Goal: Use online tool/utility: Utilize a website feature to perform a specific function

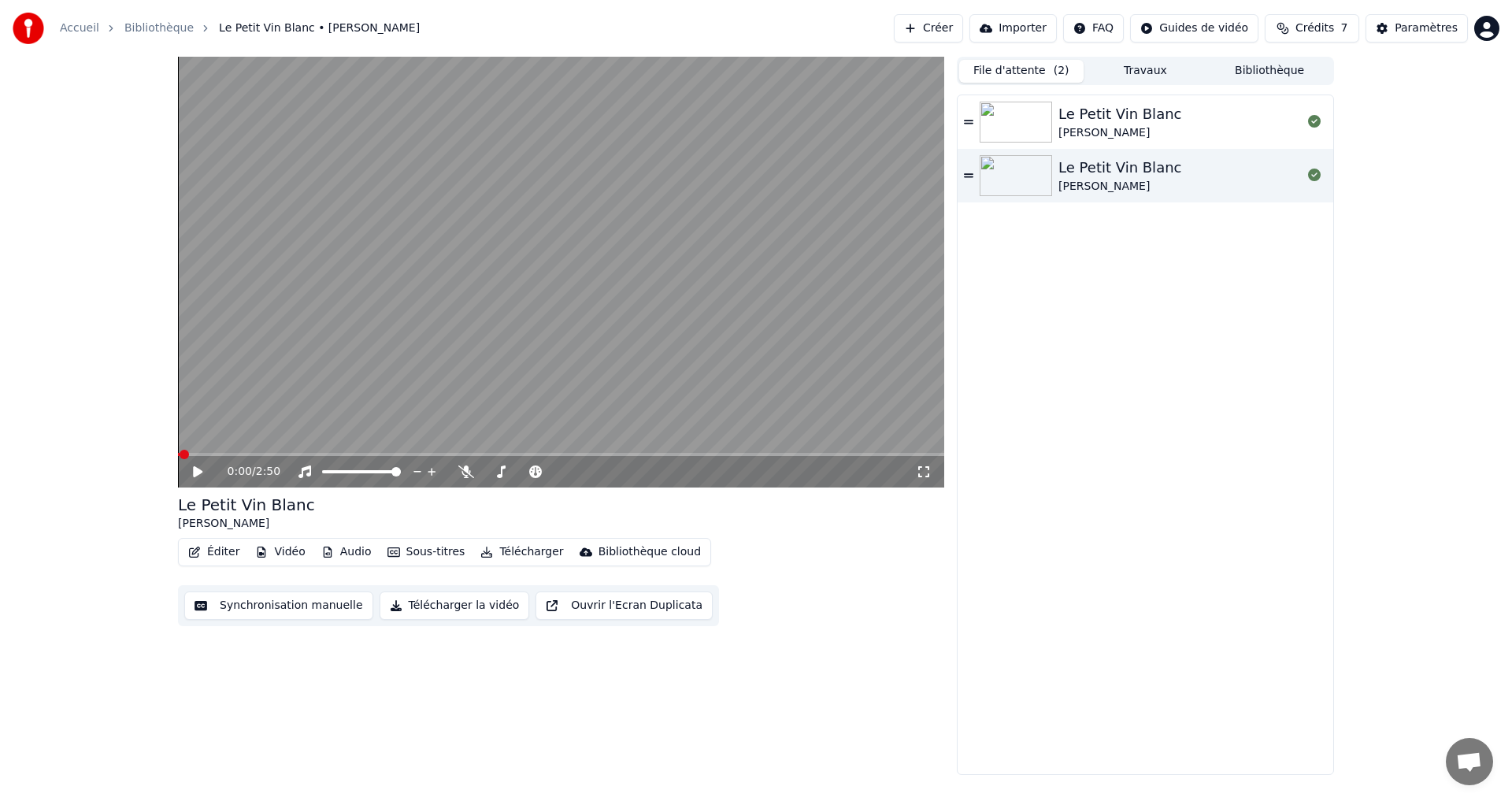
drag, startPoint x: 199, startPoint y: 470, endPoint x: 229, endPoint y: 487, distance: 34.5
click at [199, 470] on icon at bounding box center [198, 472] width 10 height 11
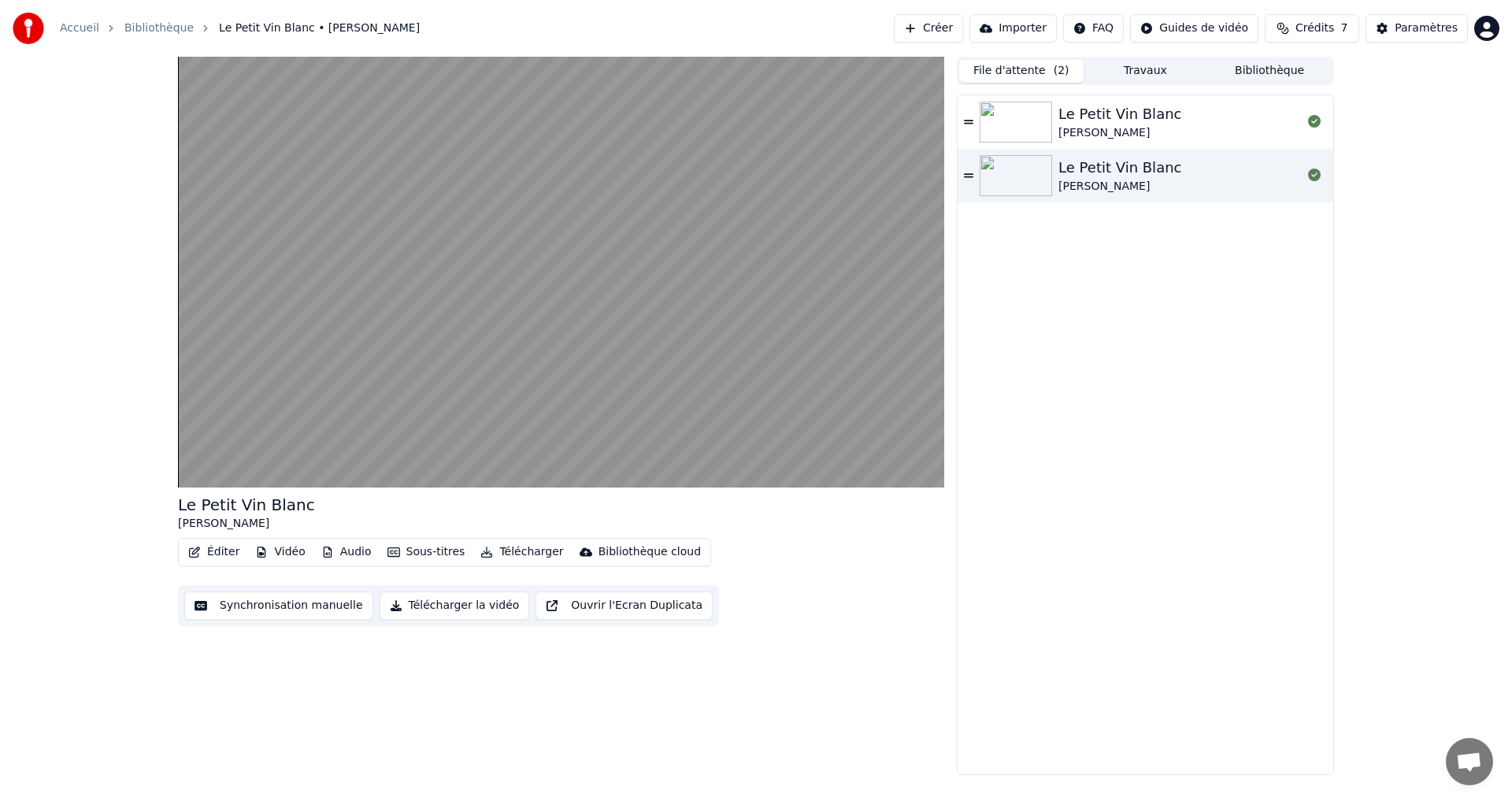
click at [472, 609] on button "Télécharger la vidéo" at bounding box center [455, 605] width 150 height 29
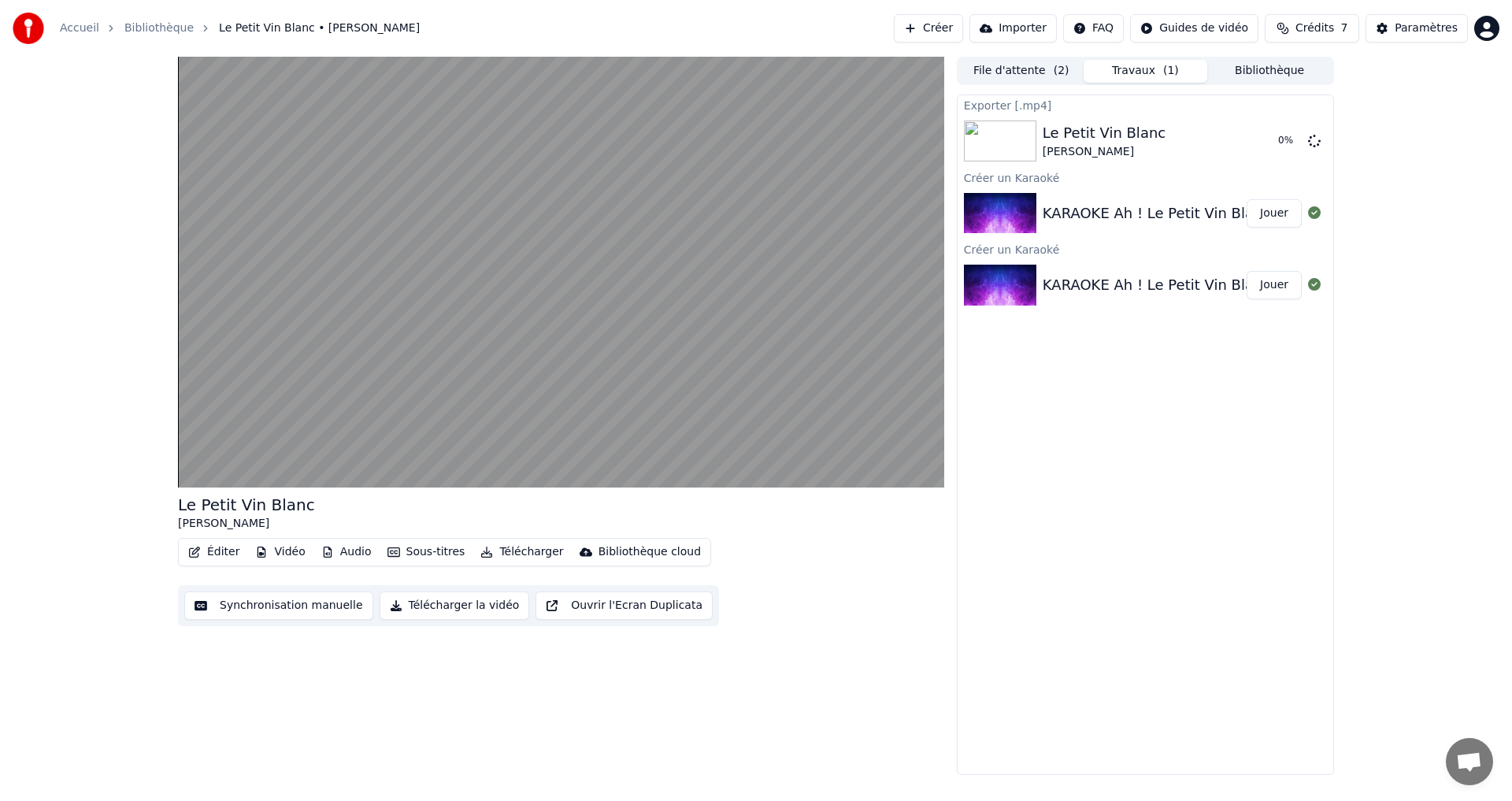
click at [503, 552] on button "Télécharger" at bounding box center [522, 552] width 96 height 22
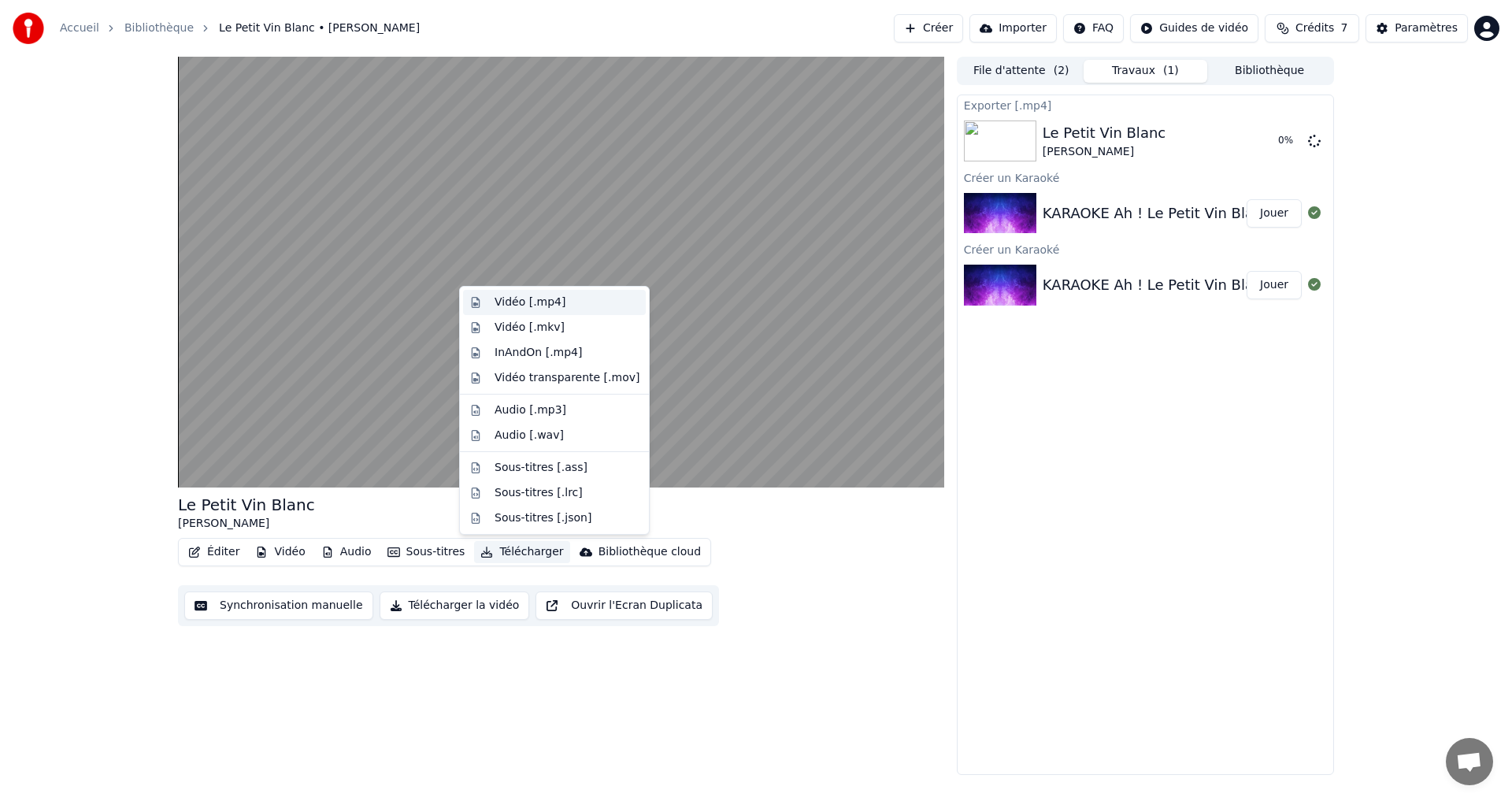
click at [541, 299] on div "Vidéo [.mp4]" at bounding box center [530, 302] width 71 height 16
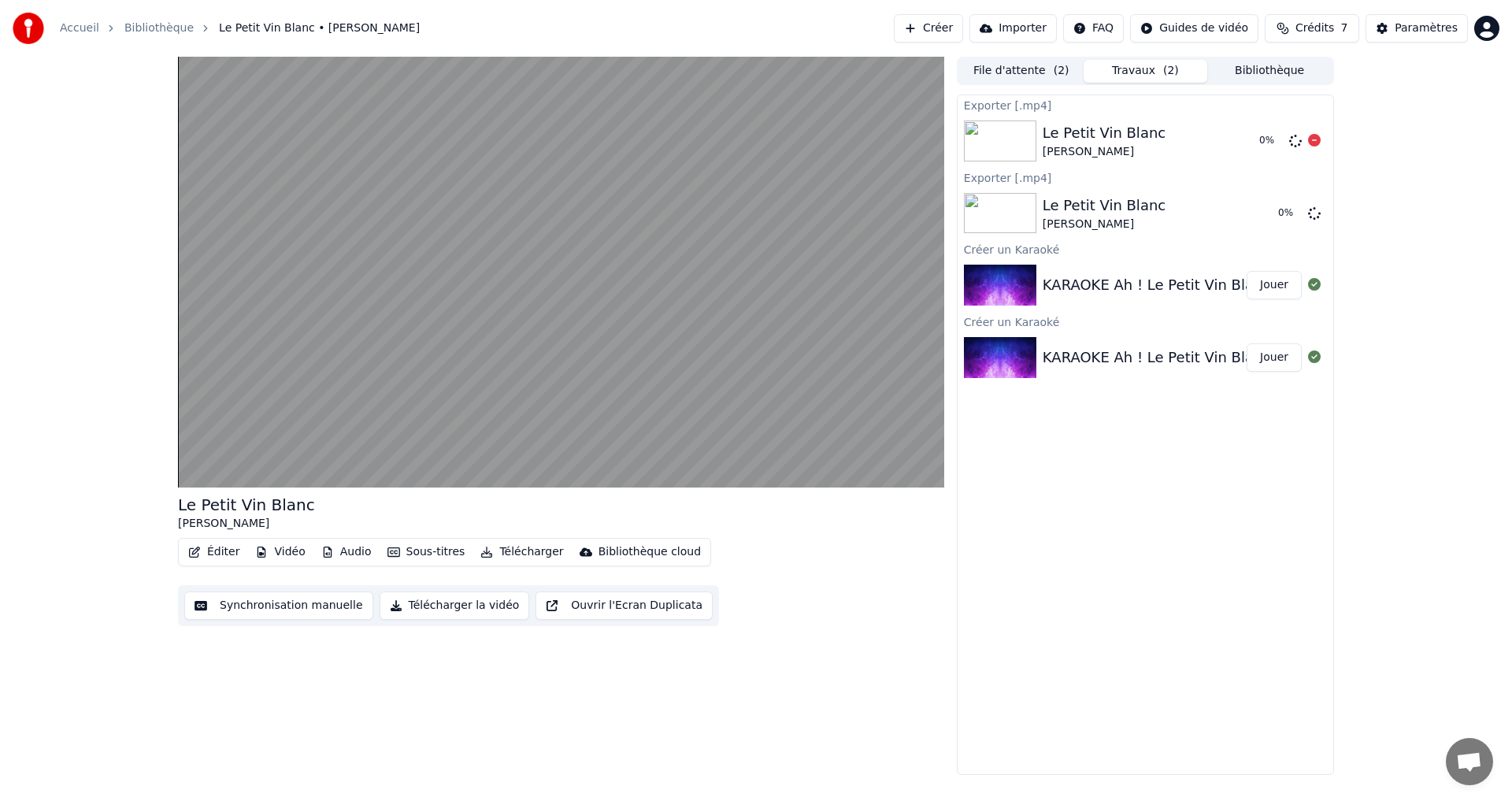
click at [996, 139] on img at bounding box center [999, 141] width 73 height 41
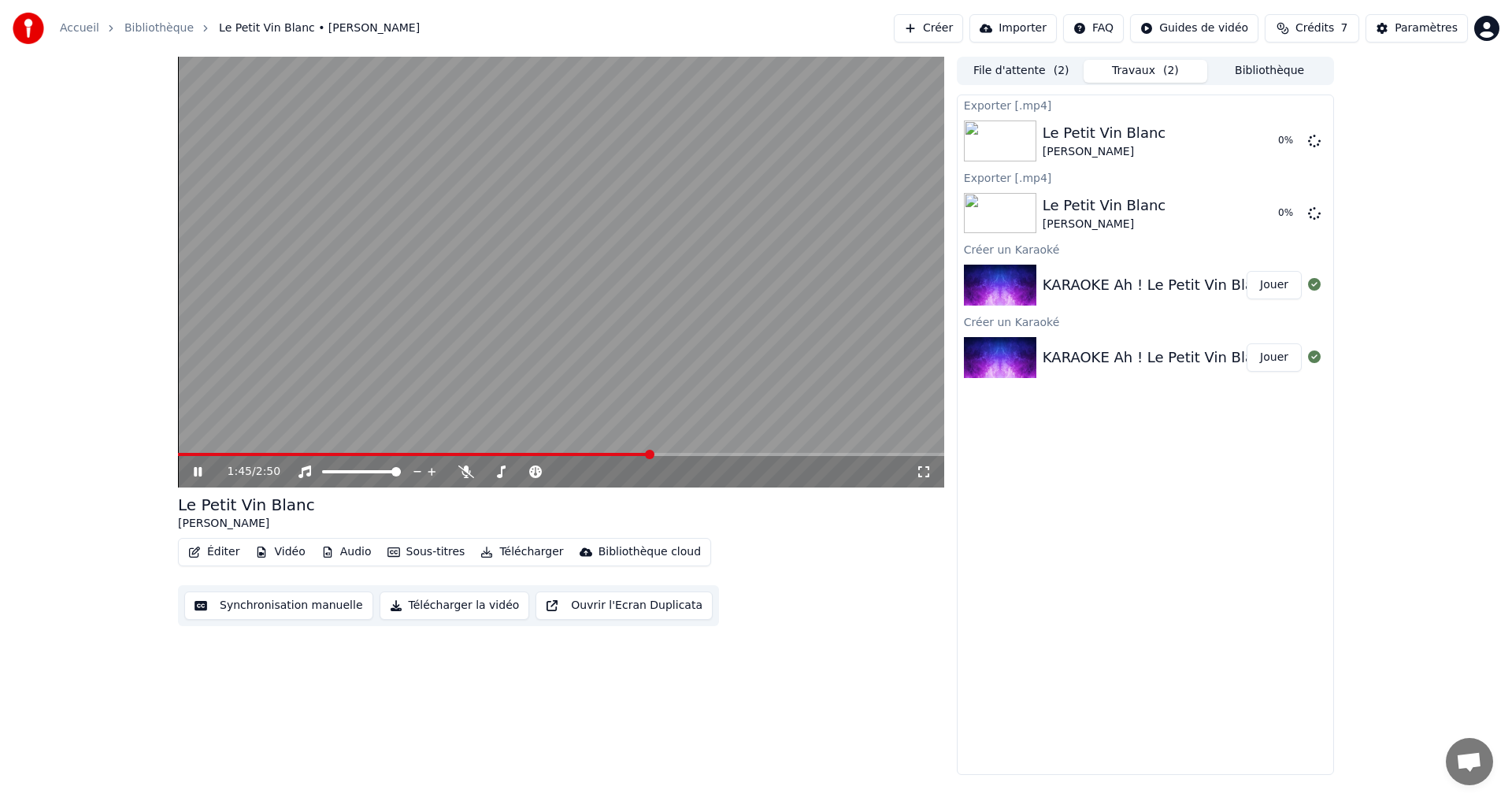
click at [653, 450] on span at bounding box center [650, 455] width 10 height 10
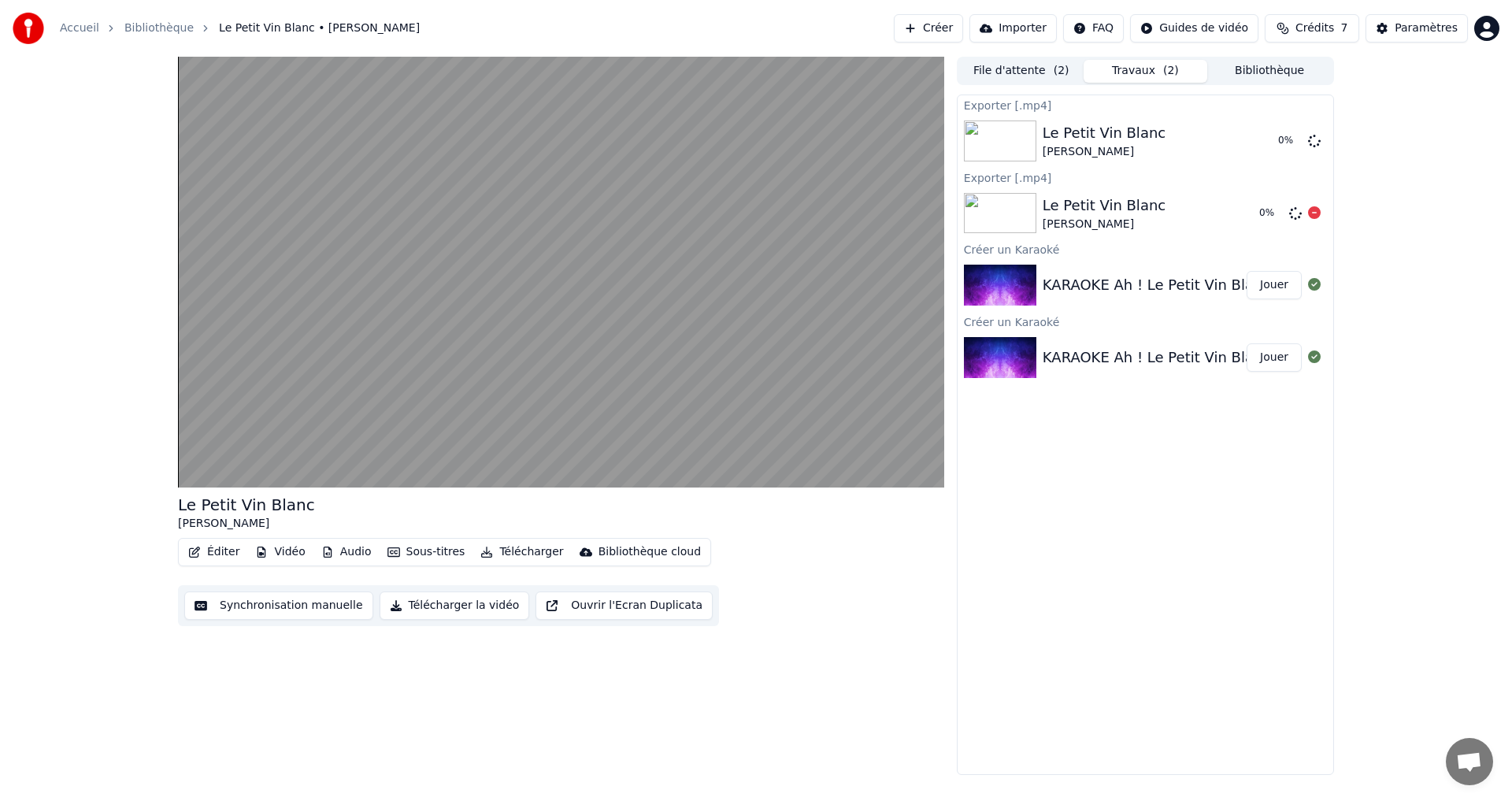
click at [1020, 207] on img at bounding box center [999, 213] width 73 height 41
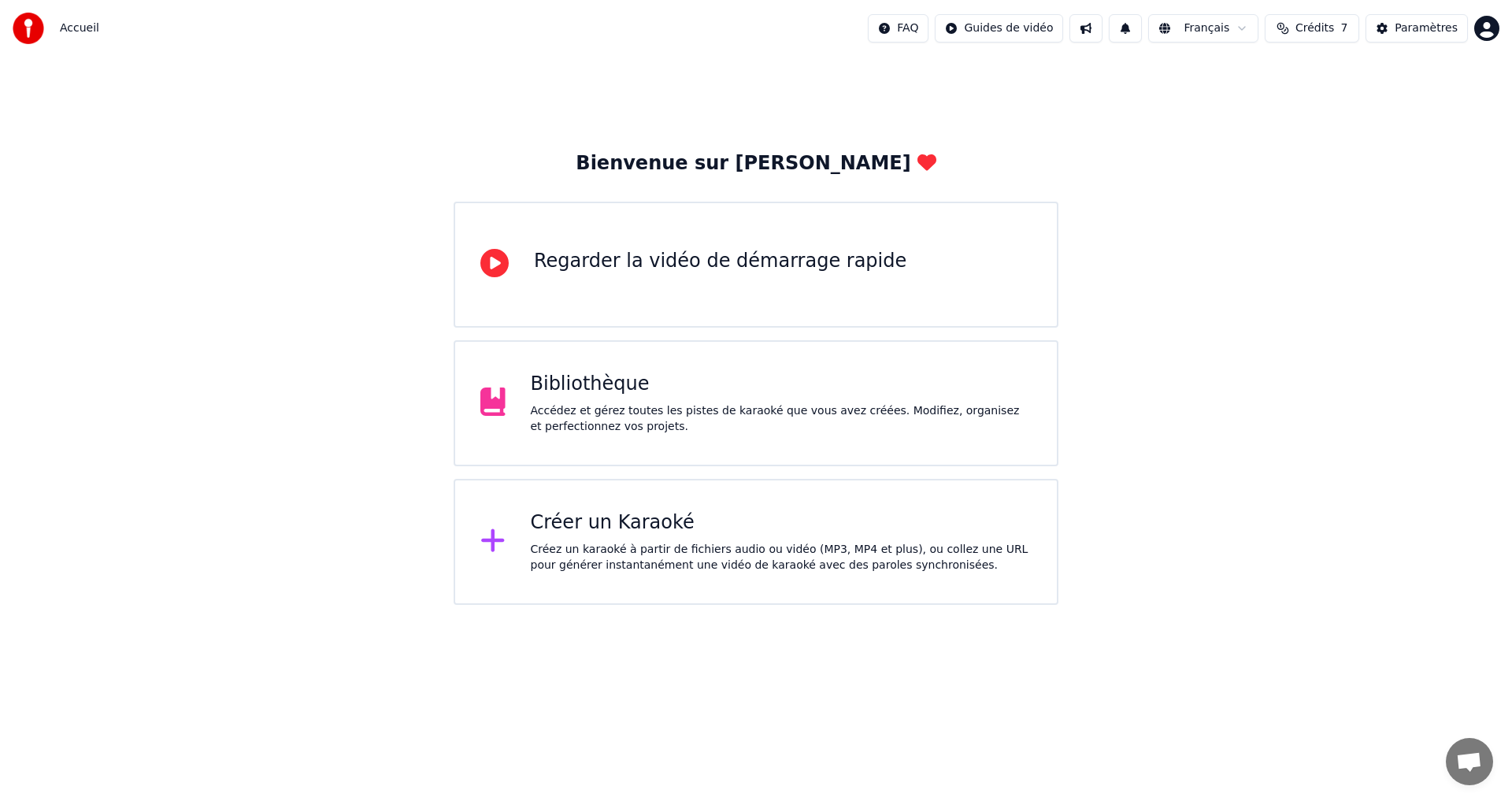
click at [775, 411] on div "Accédez et gérez toutes les pistes de karaoké que vous avez créées. Modifiez, o…" at bounding box center [781, 419] width 501 height 32
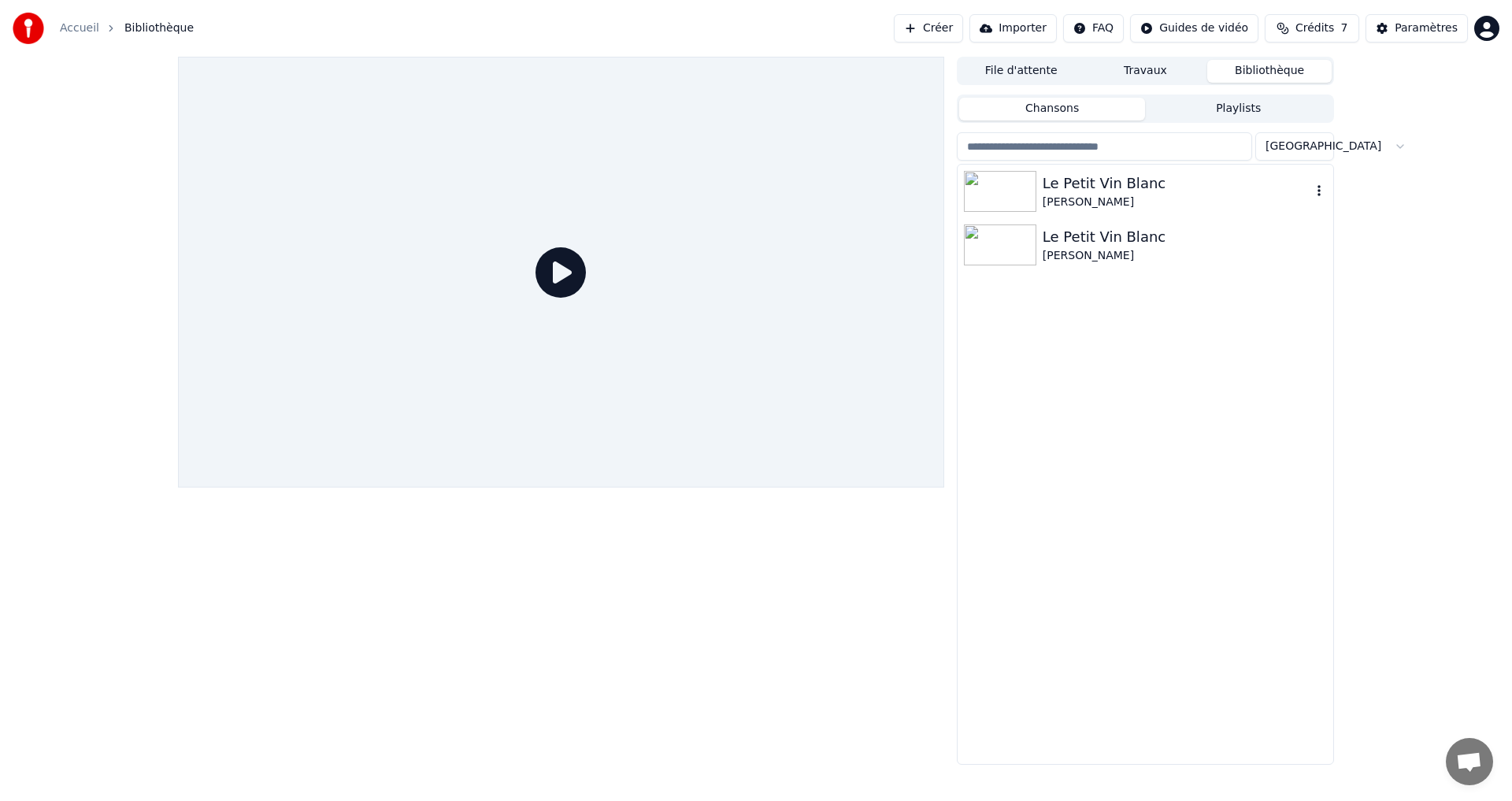
click at [1031, 188] on img at bounding box center [999, 191] width 73 height 41
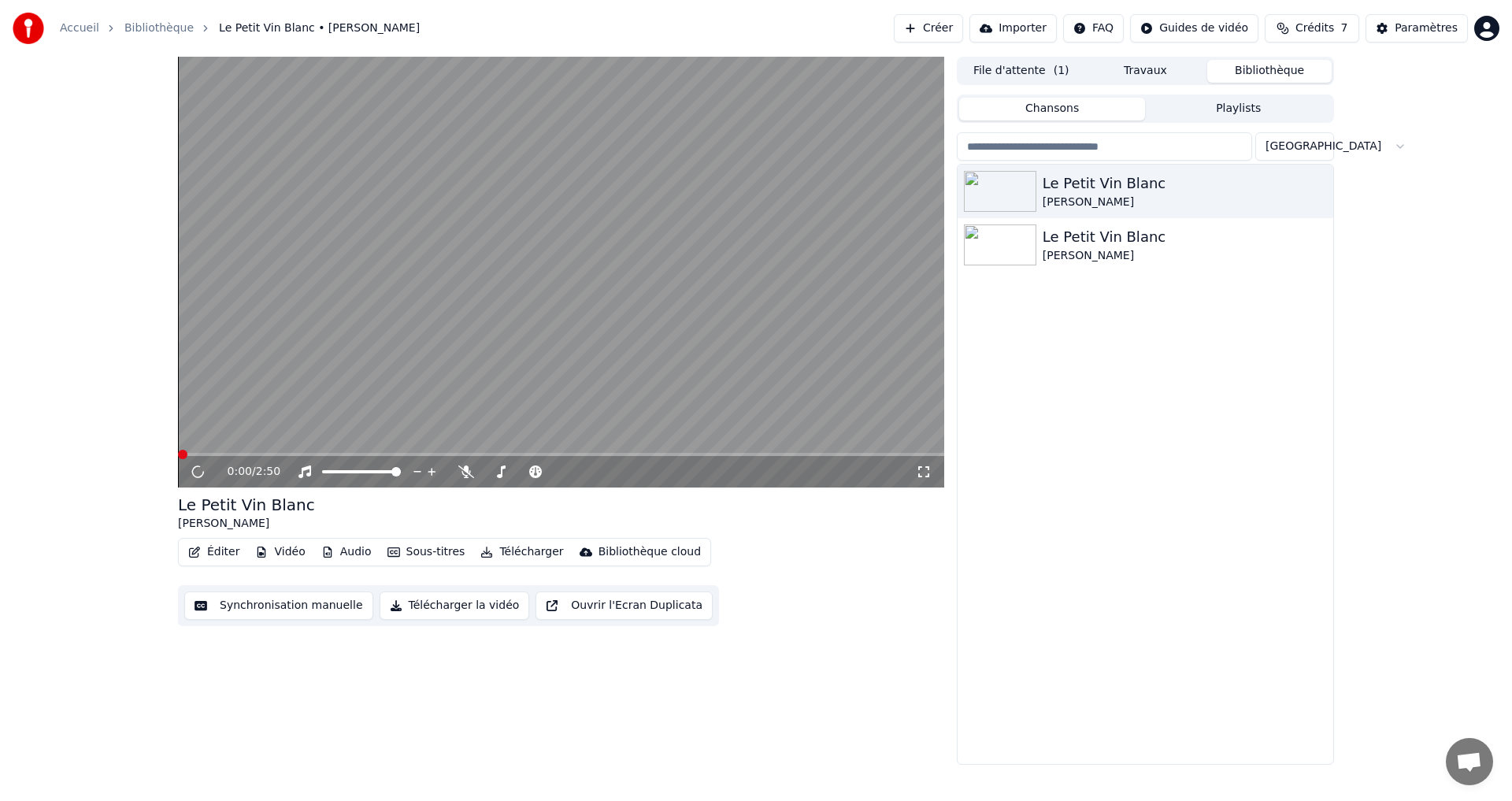
click at [296, 602] on button "Synchronisation manuelle" at bounding box center [278, 605] width 189 height 29
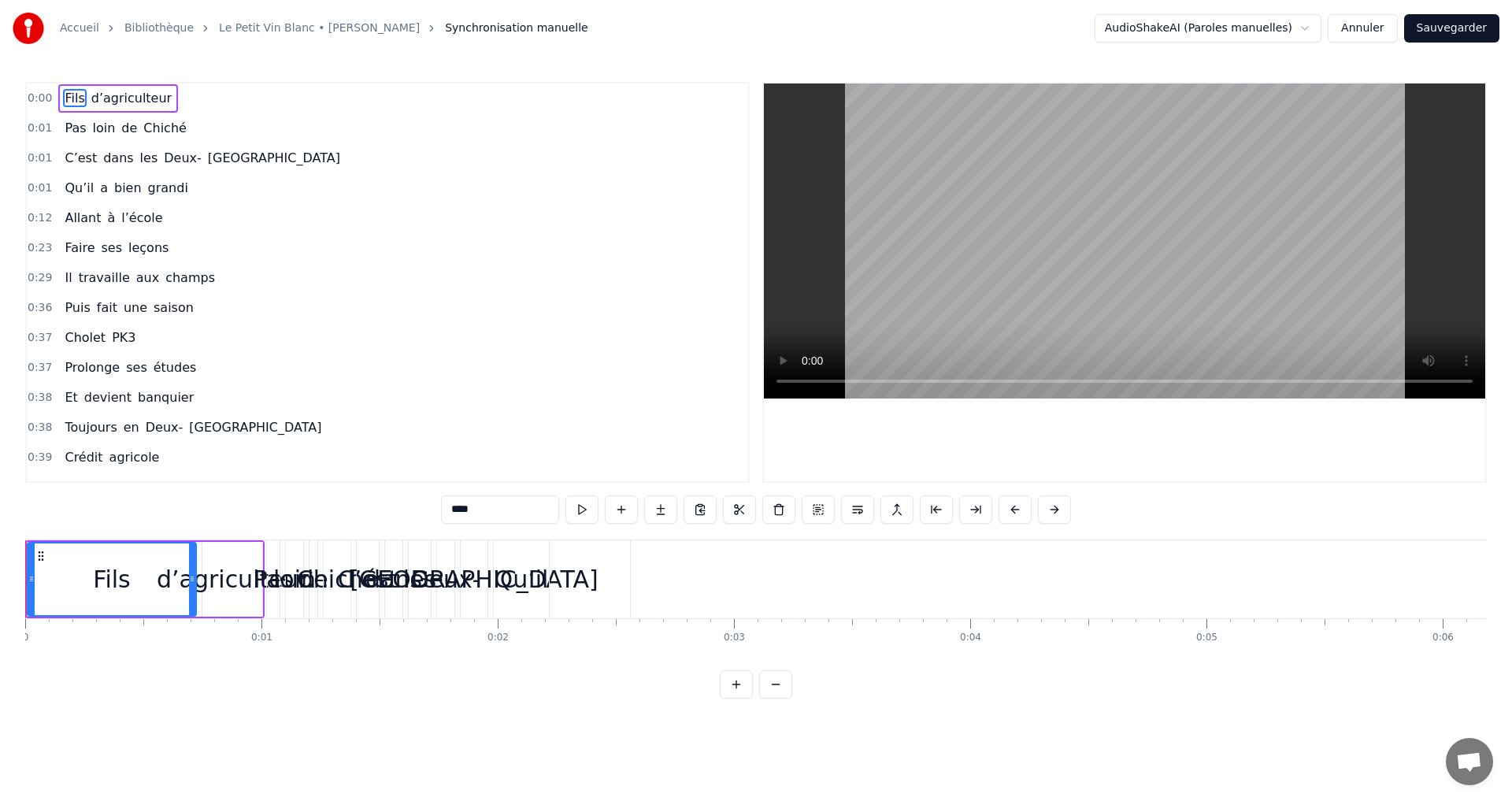
drag, startPoint x: 169, startPoint y: 541, endPoint x: 209, endPoint y: 541, distance: 40.0
click at [209, 541] on div "Fils d’agriculteur" at bounding box center [145, 579] width 239 height 78
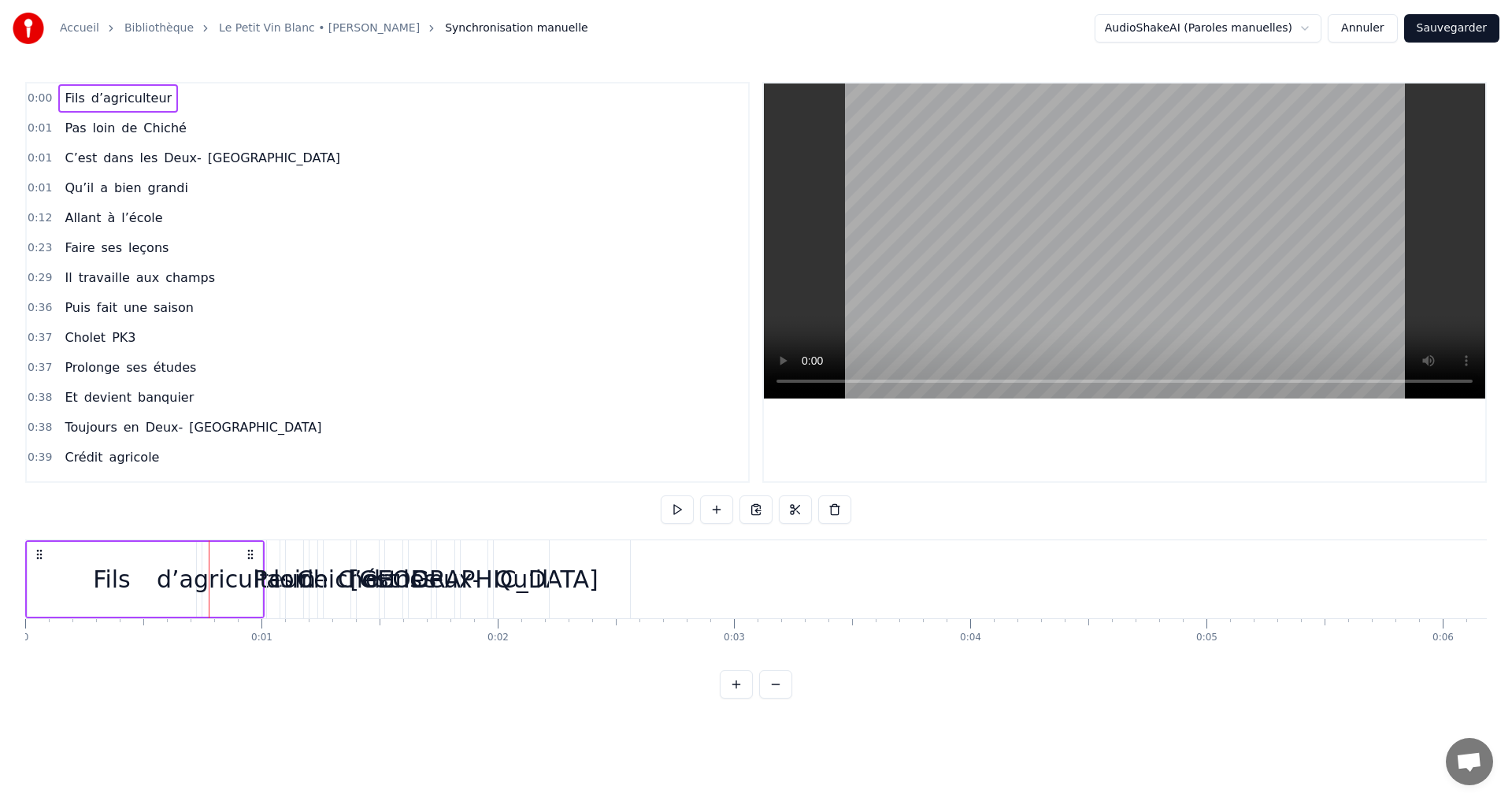
drag, startPoint x: 209, startPoint y: 541, endPoint x: 255, endPoint y: 543, distance: 46.0
drag, startPoint x: 75, startPoint y: 539, endPoint x: 145, endPoint y: 642, distance: 124.5
click at [109, 651] on div "0 0:01 0:02 0:03 0:04 0:05 0:06 0:07 0:08 0:09 0:10 0:11 0:12 0:13 0:14 0:15 0:…" at bounding box center [756, 638] width 1461 height 39
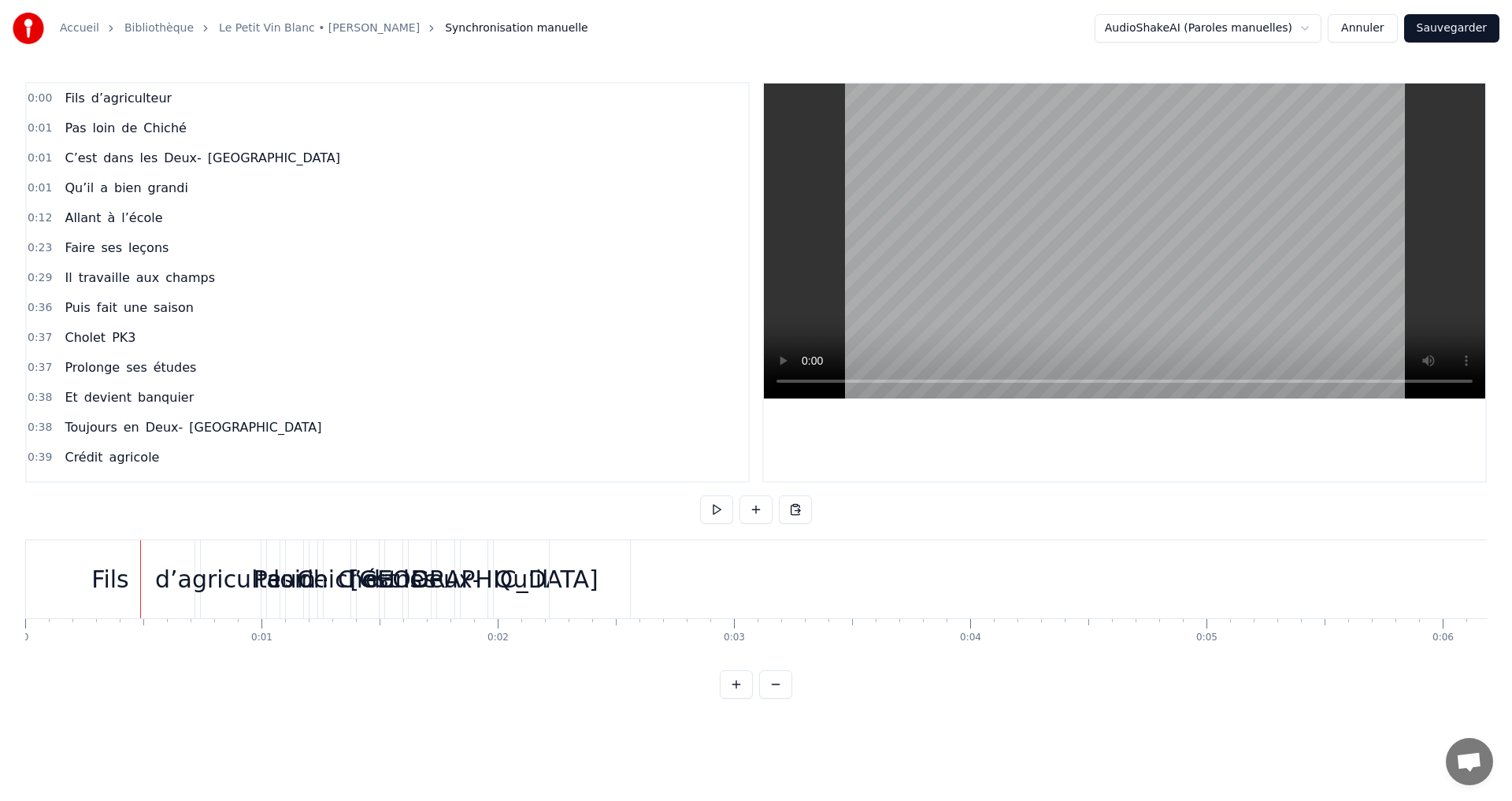
click at [127, 100] on span "d’agriculteur" at bounding box center [131, 98] width 83 height 18
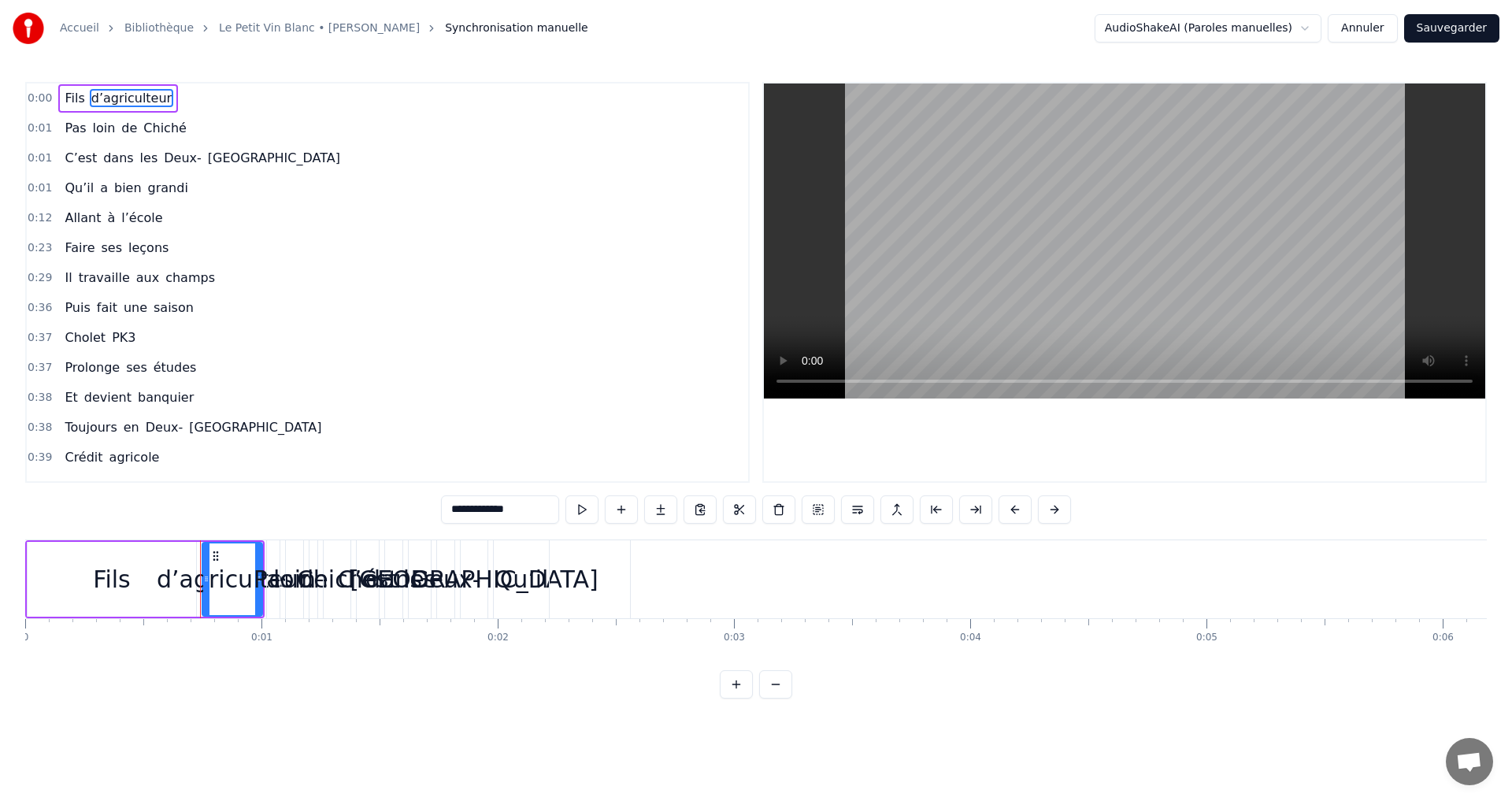
click at [67, 100] on span "Fils" at bounding box center [74, 98] width 23 height 18
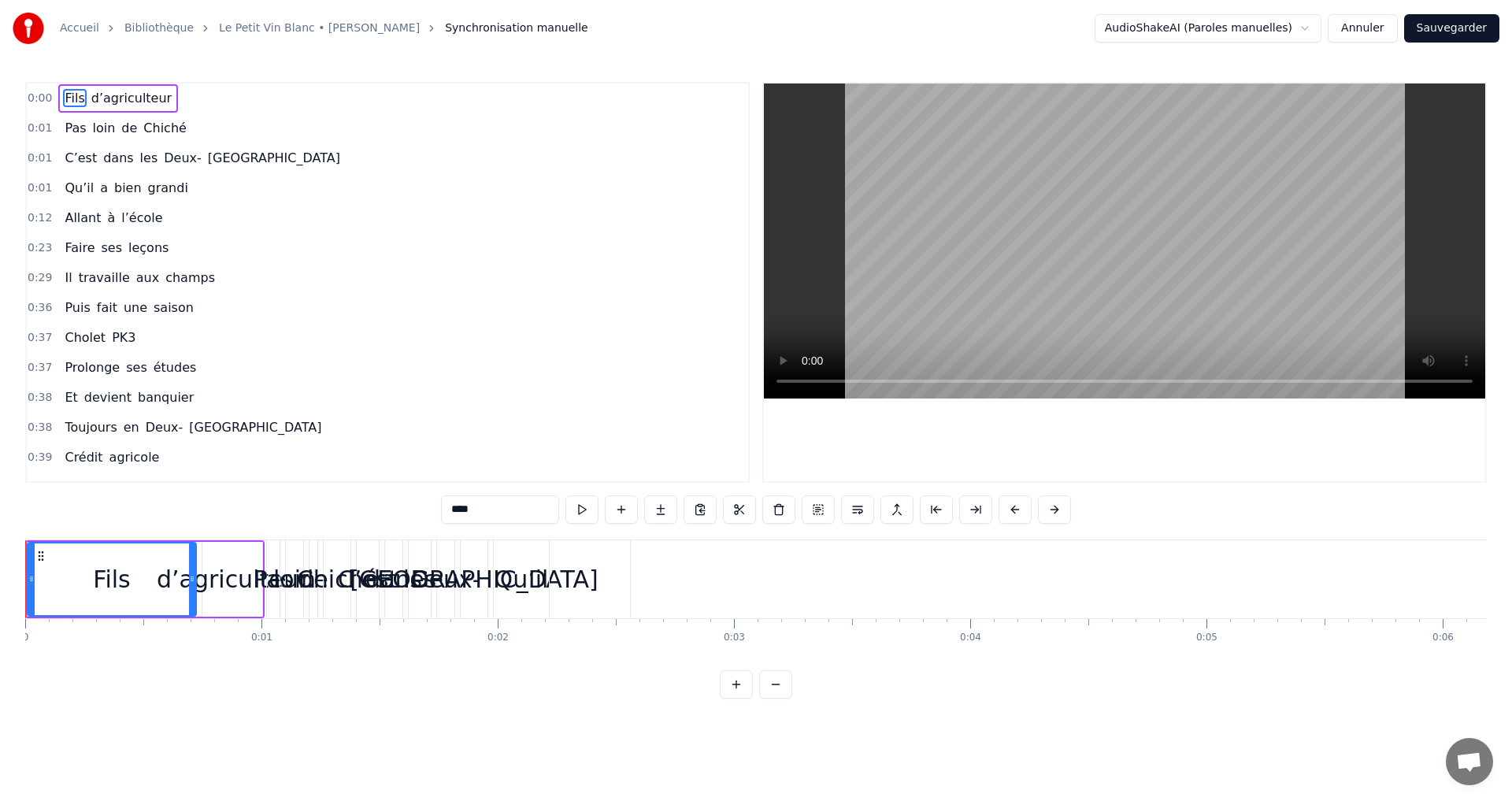
type input "****"
drag, startPoint x: 191, startPoint y: 554, endPoint x: 293, endPoint y: 565, distance: 102.6
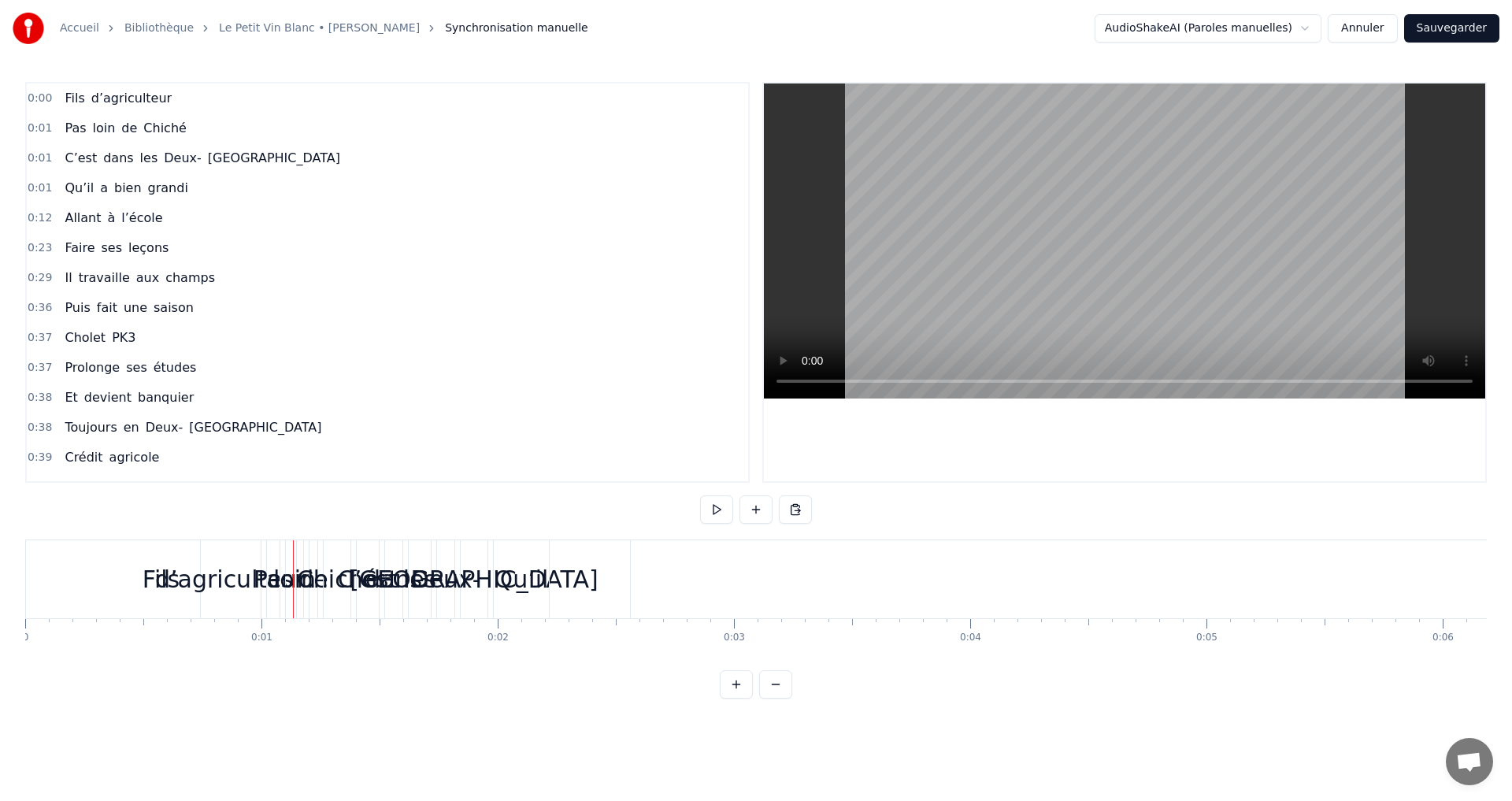
click at [127, 97] on span "d’agriculteur" at bounding box center [131, 98] width 83 height 18
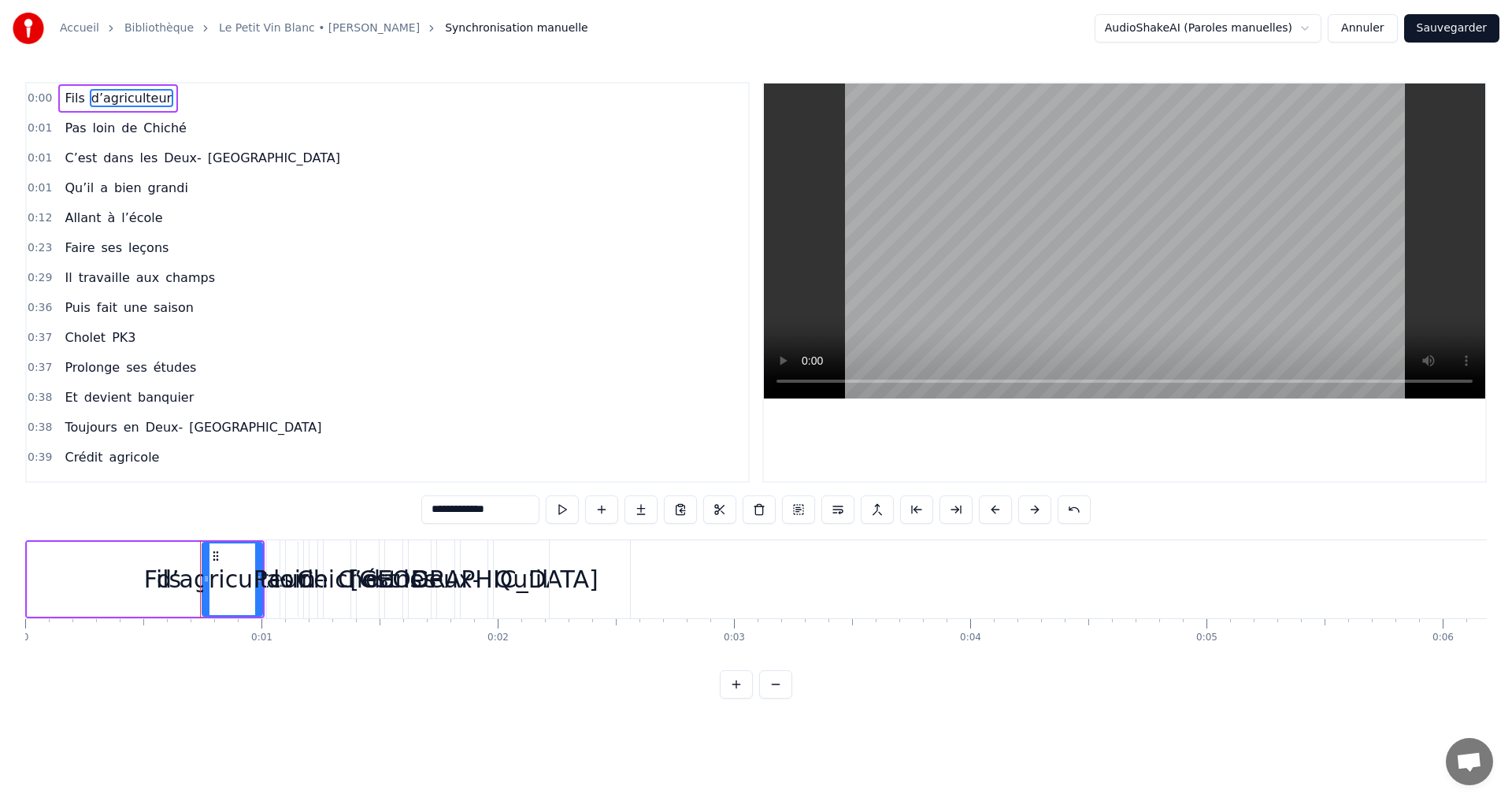
drag, startPoint x: 264, startPoint y: 599, endPoint x: 340, endPoint y: 607, distance: 76.4
click at [277, 437] on div "0:38 Toujours en Deux- Sèvres" at bounding box center [387, 427] width 721 height 30
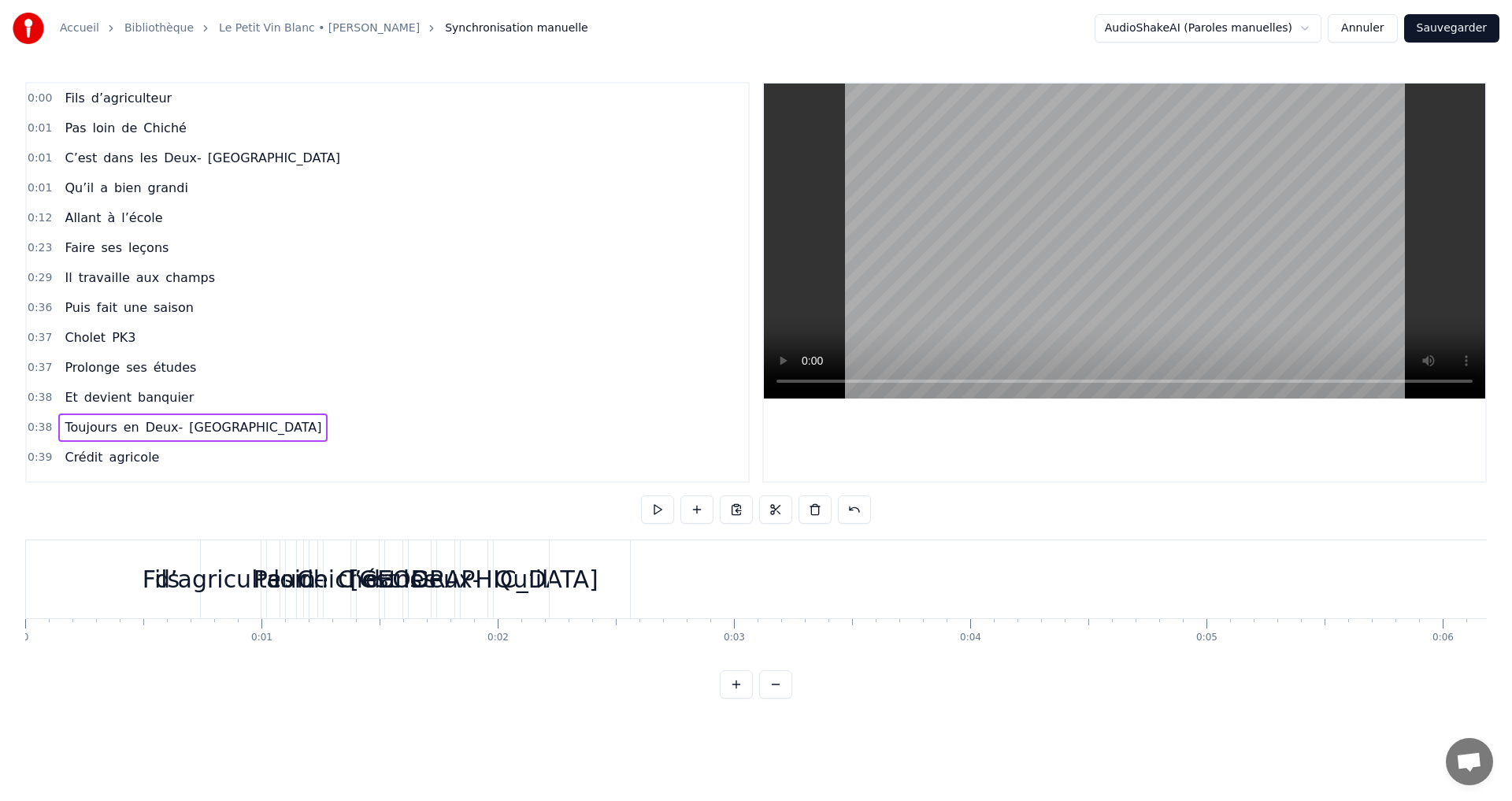
click at [655, 506] on button at bounding box center [657, 510] width 33 height 29
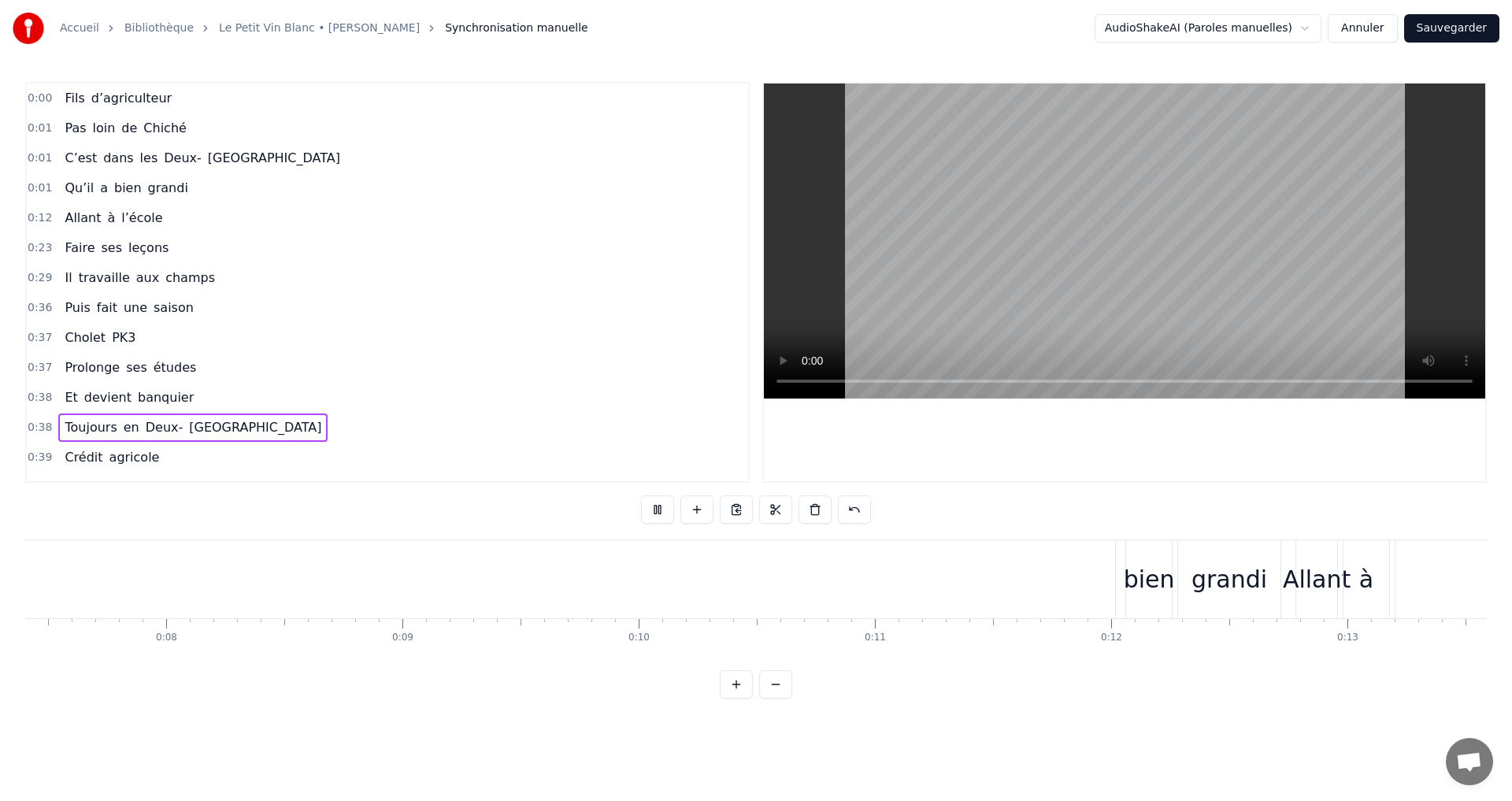
scroll to position [0, 3258]
